Goal: Task Accomplishment & Management: Use online tool/utility

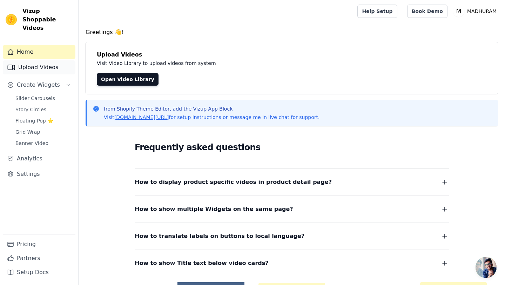
click at [33, 60] on link "Upload Videos" at bounding box center [39, 67] width 73 height 14
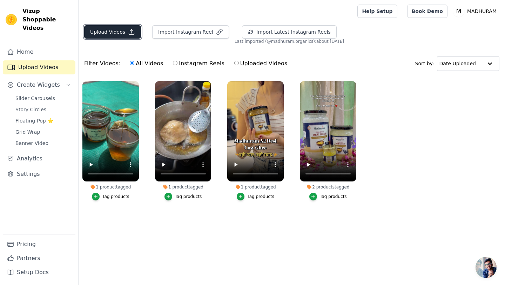
click at [118, 31] on button "Upload Videos" at bounding box center [112, 31] width 57 height 13
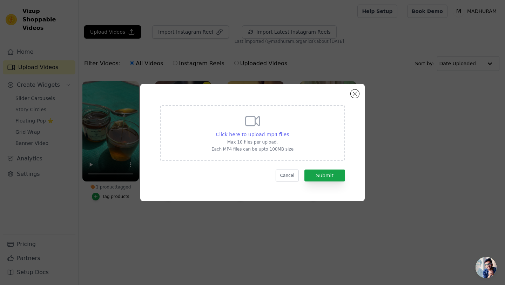
click at [249, 133] on span "Click here to upload mp4 files" at bounding box center [252, 134] width 73 height 6
click at [289, 131] on input "Click here to upload mp4 files Max 10 files per upload. Each MP4 files can be u…" at bounding box center [289, 130] width 0 height 0
type input "C:\fakepath\vidoe 4.3.mp4"
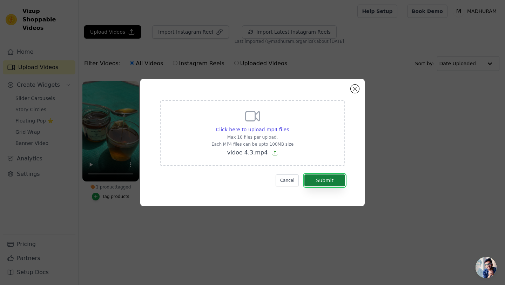
click at [328, 184] on button "Submit" at bounding box center [324, 180] width 41 height 12
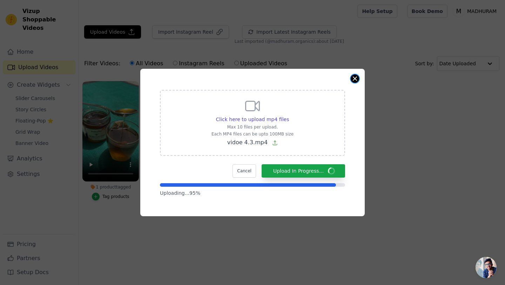
click at [355, 80] on button "Close modal" at bounding box center [355, 78] width 8 height 8
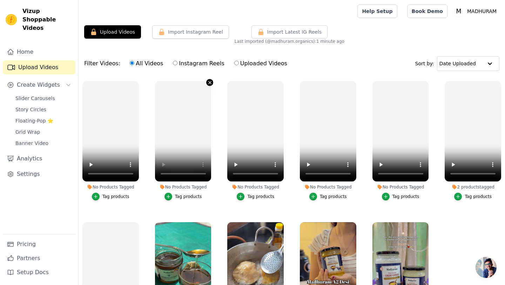
click at [210, 82] on icon "button" at bounding box center [210, 82] width 3 height 3
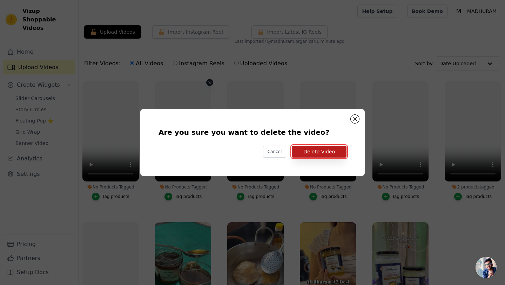
click at [324, 155] on button "Delete Video" at bounding box center [319, 151] width 55 height 12
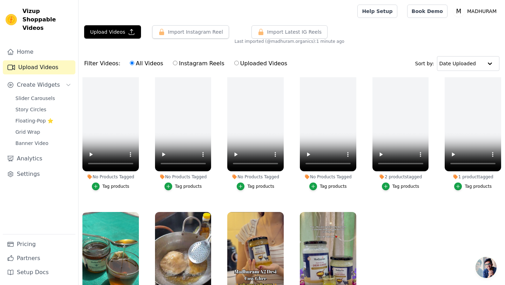
scroll to position [19, 0]
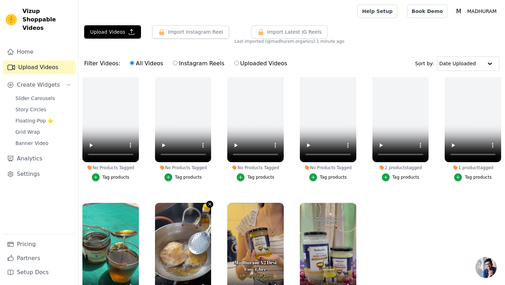
click at [210, 204] on icon "button" at bounding box center [210, 204] width 3 height 3
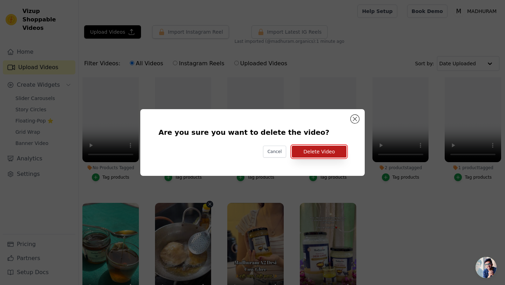
click at [320, 152] on button "Delete Video" at bounding box center [319, 151] width 55 height 12
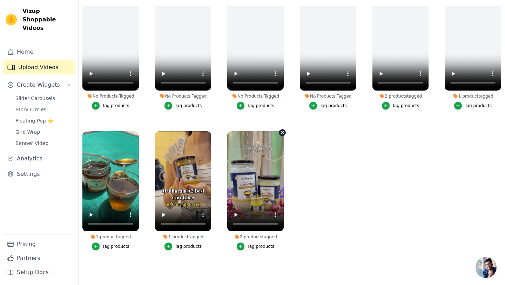
scroll to position [0, 0]
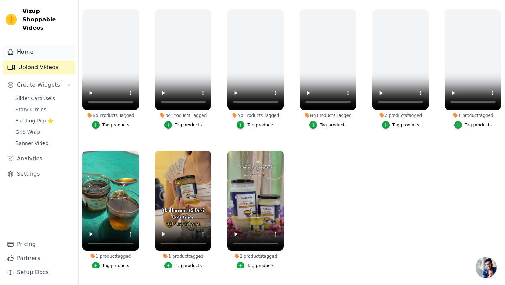
click at [26, 45] on link "Home" at bounding box center [39, 52] width 73 height 14
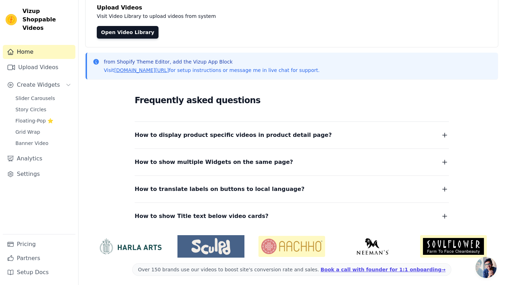
scroll to position [49, 0]
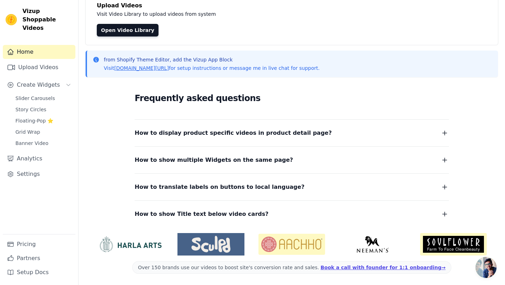
click at [303, 134] on button "How to display product specific videos in product detail page?" at bounding box center [292, 133] width 314 height 10
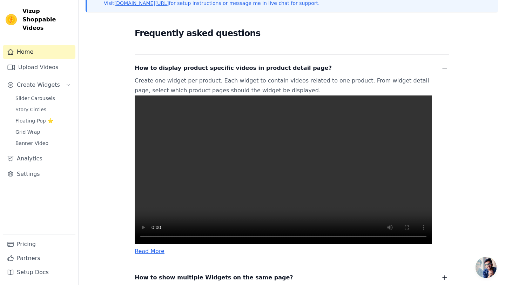
scroll to position [115, 0]
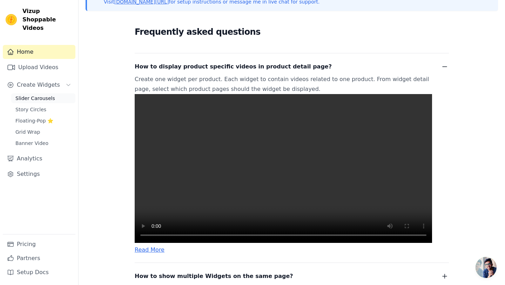
click at [50, 95] on span "Slider Carousels" at bounding box center [35, 98] width 40 height 7
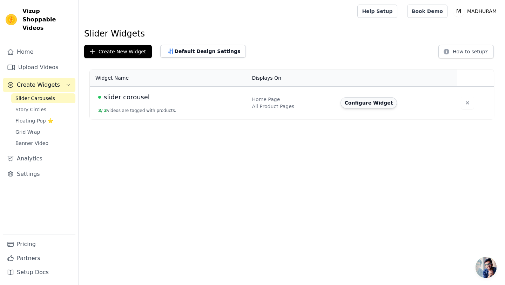
click at [367, 102] on button "Configure Widget" at bounding box center [368, 102] width 57 height 11
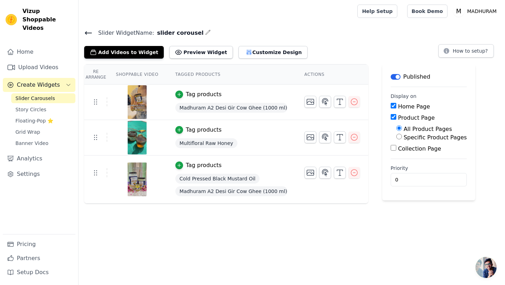
click at [400, 135] on input "Specific Product Pages" at bounding box center [399, 137] width 6 height 6
radio input "true"
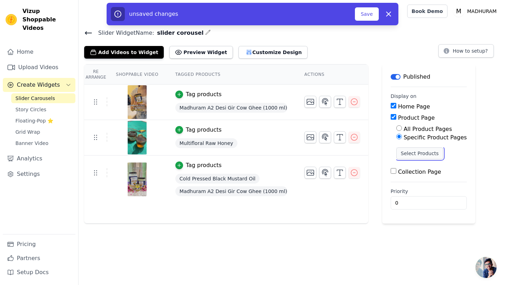
click at [410, 154] on button "Select Products" at bounding box center [419, 153] width 47 height 12
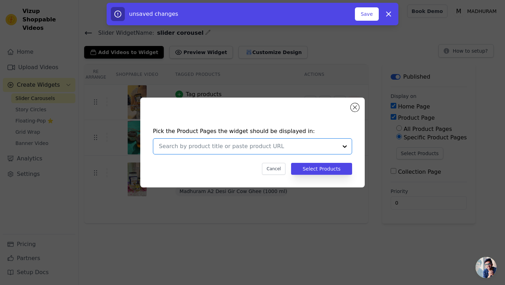
click at [257, 145] on input "text" at bounding box center [248, 146] width 179 height 8
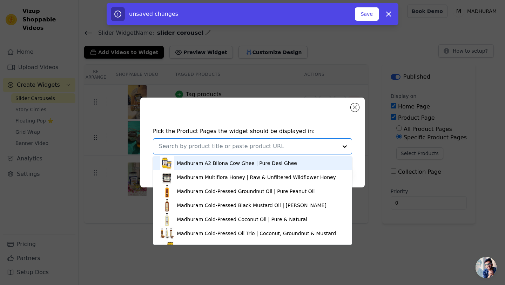
click at [232, 160] on div "Madhuram A2 Bilona Cow Ghee | Pure Desi Ghee" at bounding box center [237, 163] width 120 height 7
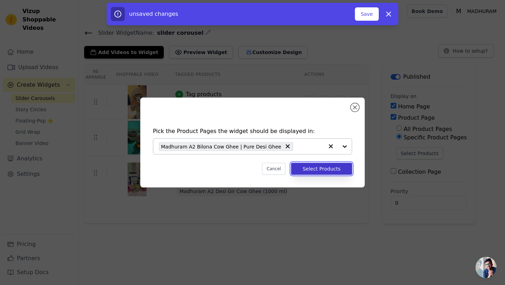
click at [316, 168] on button "Select Products" at bounding box center [321, 169] width 61 height 12
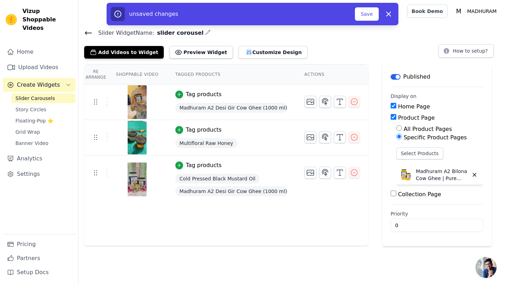
click at [258, 137] on div "Multifloral Raw Honey" at bounding box center [231, 143] width 112 height 13
click at [229, 138] on span "Multifloral Raw Honey" at bounding box center [206, 143] width 62 height 10
click at [251, 138] on div "Multifloral Raw Honey" at bounding box center [231, 143] width 112 height 13
click at [273, 98] on td "Tag products Madhuram A2 Desi Gir Cow Ghee (1000 ml) | Traditional Vedic Bilona…" at bounding box center [231, 101] width 129 height 35
click at [356, 140] on icon "button" at bounding box center [354, 137] width 8 height 8
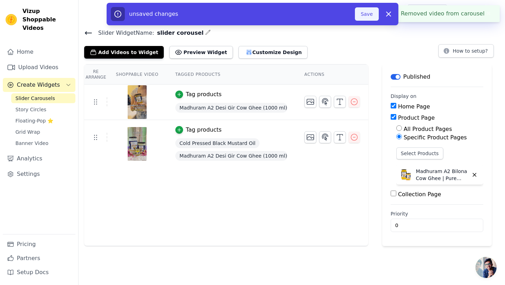
click at [366, 15] on button "Save" at bounding box center [367, 13] width 24 height 13
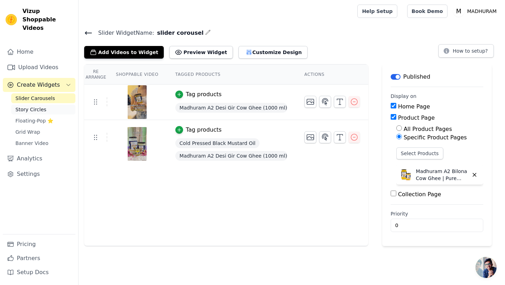
click at [54, 104] on link "Story Circles" at bounding box center [43, 109] width 64 height 10
click at [187, 52] on button "Preview Widget" at bounding box center [200, 52] width 63 height 13
click at [459, 57] on button "How to setup?" at bounding box center [465, 50] width 55 height 13
click at [248, 50] on button "Customize Design" at bounding box center [272, 52] width 69 height 13
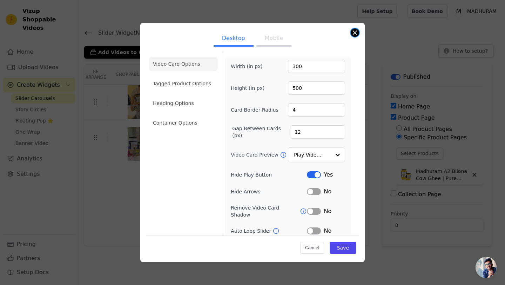
click at [351, 33] on button "Close modal" at bounding box center [355, 32] width 8 height 8
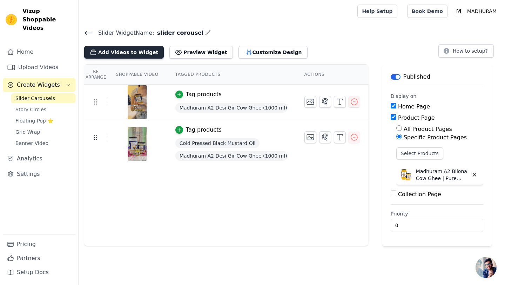
click at [130, 52] on button "Add Videos to Widget" at bounding box center [124, 52] width 80 height 13
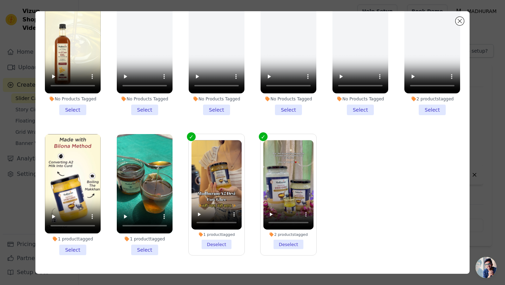
scroll to position [44, 0]
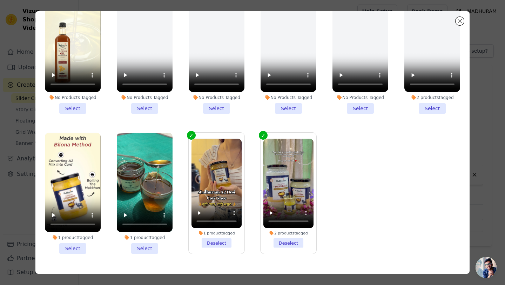
click at [78, 243] on li "1 product tagged Select" at bounding box center [73, 193] width 56 height 121
click at [0, 0] on input "1 product tagged Select" at bounding box center [0, 0] width 0 height 0
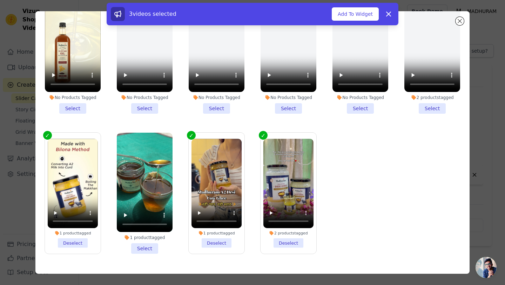
scroll to position [0, 0]
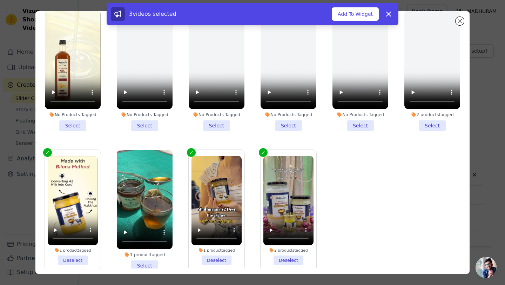
click at [74, 128] on li "No Products Tagged Select" at bounding box center [73, 70] width 56 height 121
click at [0, 0] on input "No Products Tagged Select" at bounding box center [0, 0] width 0 height 0
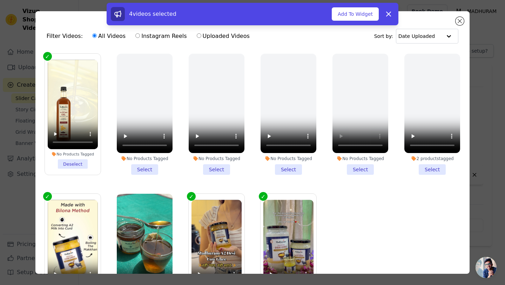
click at [380, 207] on ul "No Products Tagged Deselect No Products Tagged Select No Products Tagged Select…" at bounding box center [252, 181] width 423 height 262
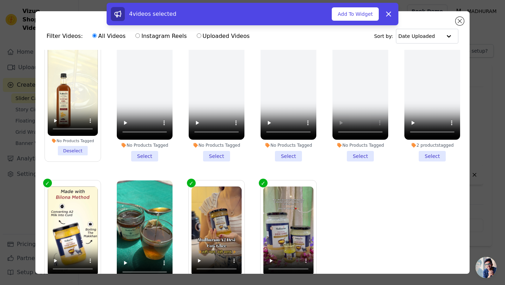
scroll to position [17, 0]
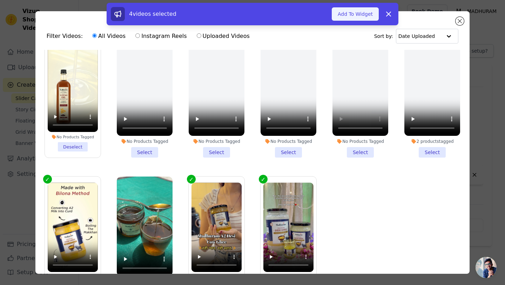
click at [360, 18] on button "Add To Widget" at bounding box center [355, 13] width 47 height 13
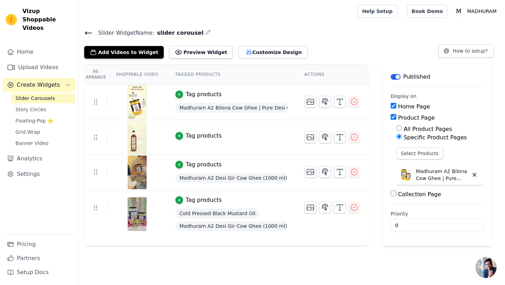
click at [399, 129] on input "All Product Pages" at bounding box center [399, 128] width 6 height 6
radio input "true"
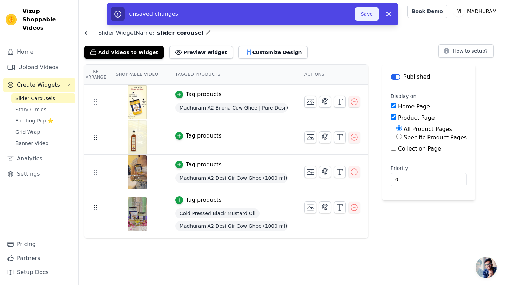
click at [370, 13] on button "Save" at bounding box center [367, 13] width 24 height 13
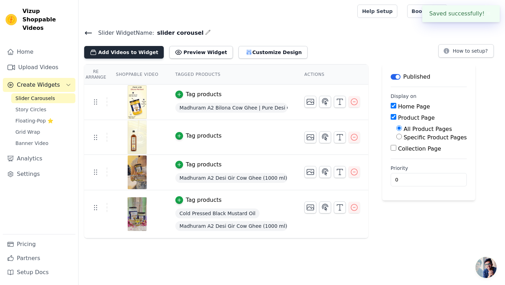
click at [138, 55] on button "Add Videos to Widget" at bounding box center [124, 52] width 80 height 13
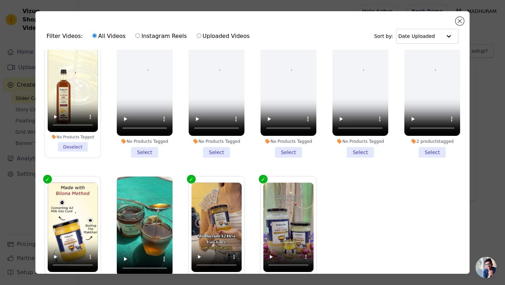
scroll to position [0, 0]
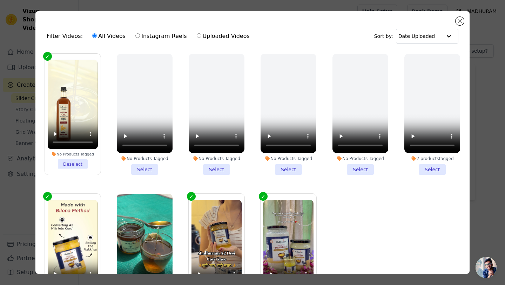
click at [142, 167] on li "No Products Tagged Select" at bounding box center [145, 114] width 56 height 121
click at [0, 0] on input "No Products Tagged Select" at bounding box center [0, 0] width 0 height 0
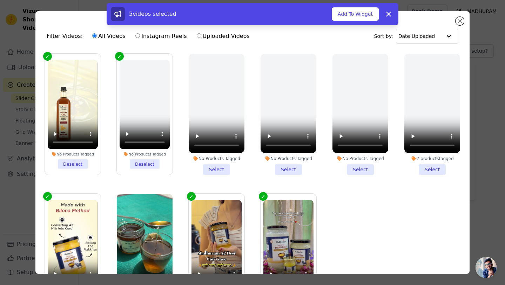
click at [122, 55] on label "No Products Tagged Deselect" at bounding box center [144, 114] width 56 height 122
click at [0, 0] on input "No Products Tagged Deselect" at bounding box center [0, 0] width 0 height 0
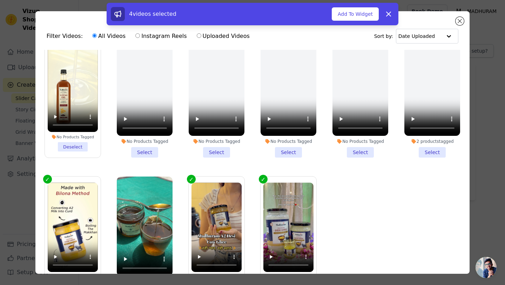
scroll to position [61, 0]
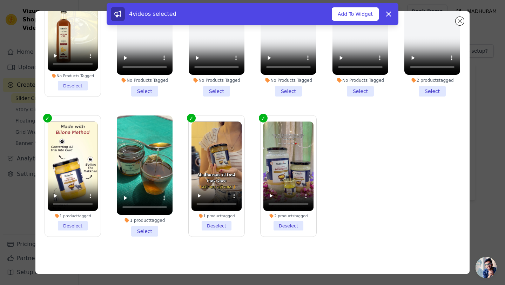
click at [144, 229] on li "1 product tagged Select" at bounding box center [145, 175] width 56 height 121
click at [0, 0] on input "1 product tagged Select" at bounding box center [0, 0] width 0 height 0
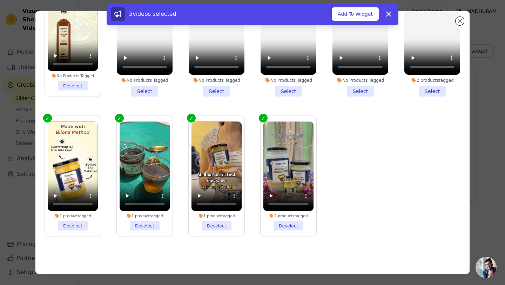
scroll to position [0, 0]
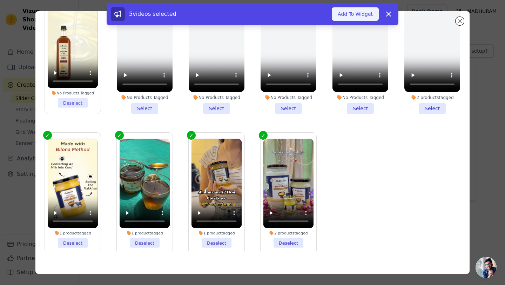
click at [353, 15] on button "Add To Widget" at bounding box center [355, 13] width 47 height 13
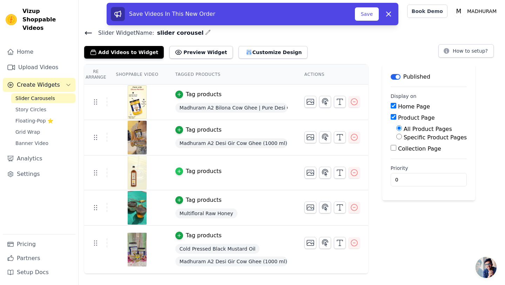
click at [181, 169] on icon "button" at bounding box center [179, 171] width 5 height 5
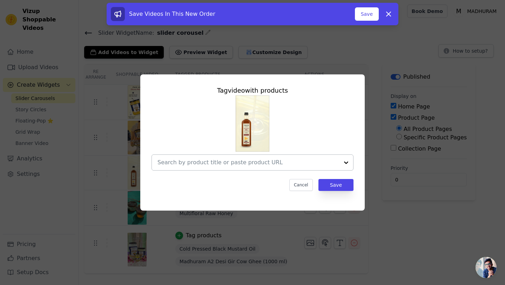
click at [206, 163] on input "text" at bounding box center [248, 162] width 182 height 8
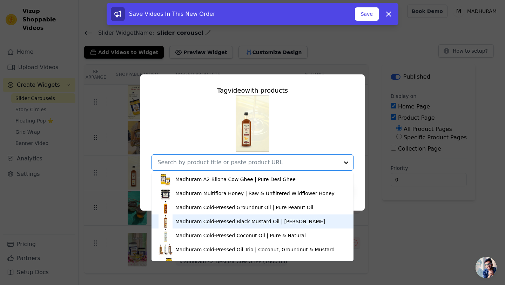
click at [208, 218] on div "Madhuram Cold-Pressed Black Mustard Oil | Kachi Ghani Sarson" at bounding box center [250, 221] width 150 height 7
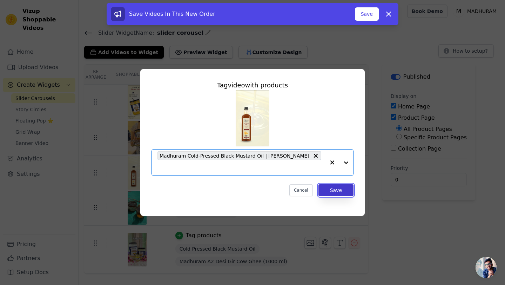
click at [343, 185] on button "Save" at bounding box center [335, 190] width 35 height 12
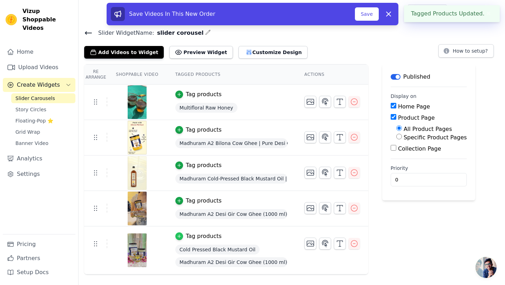
click at [178, 237] on icon "button" at bounding box center [179, 235] width 5 height 5
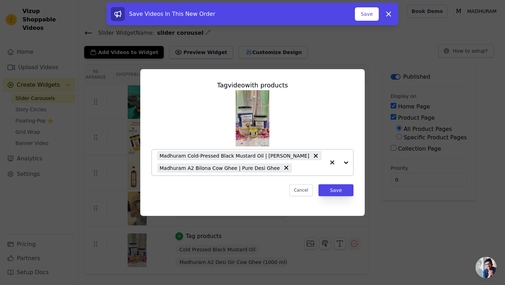
click at [237, 150] on div "Madhuram Cold-Pressed Black Mustard Oil | Kachi Ghani Sarson Madhuram A2 Bilona…" at bounding box center [241, 162] width 168 height 26
click at [313, 155] on icon at bounding box center [315, 156] width 4 height 4
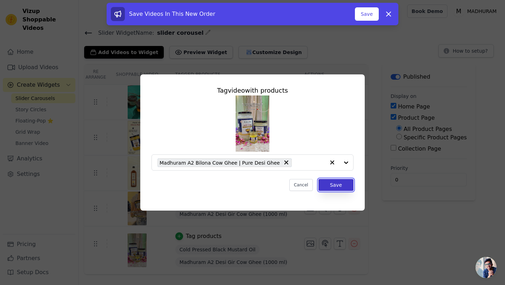
click at [324, 184] on button "Save" at bounding box center [335, 185] width 35 height 12
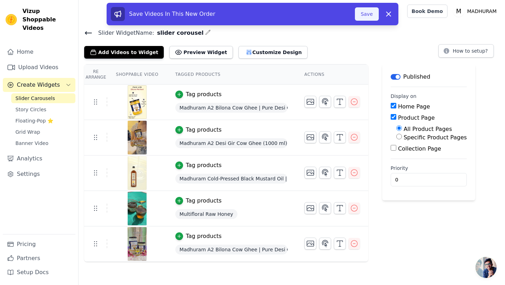
click at [362, 19] on button "Save" at bounding box center [367, 13] width 24 height 13
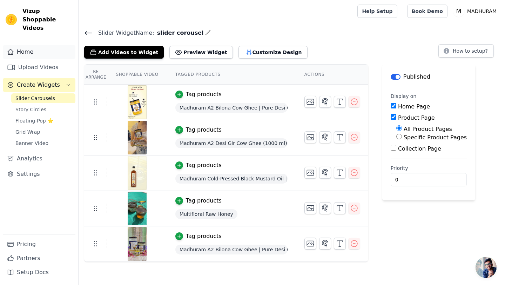
click at [35, 46] on link "Home" at bounding box center [39, 52] width 73 height 14
